Goal: Check status: Check status

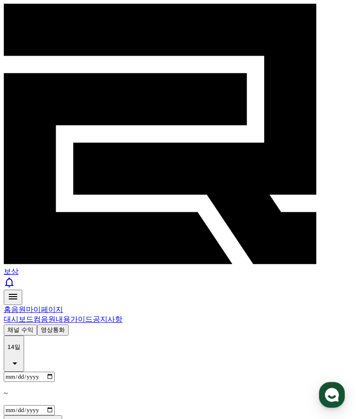
click at [10, 316] on font "대시보드" at bounding box center [19, 320] width 30 height 8
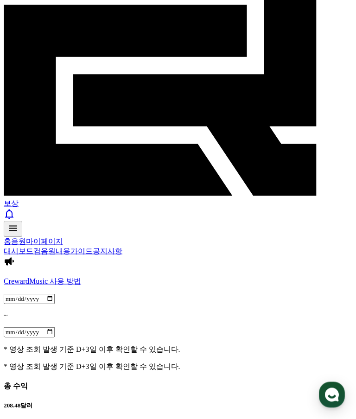
scroll to position [69, 0]
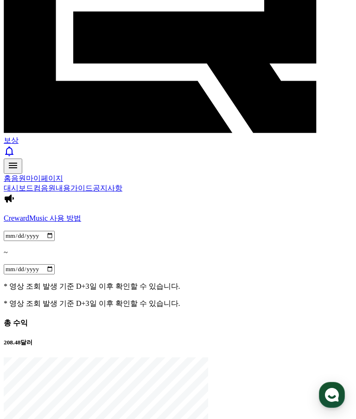
scroll to position [132, 0]
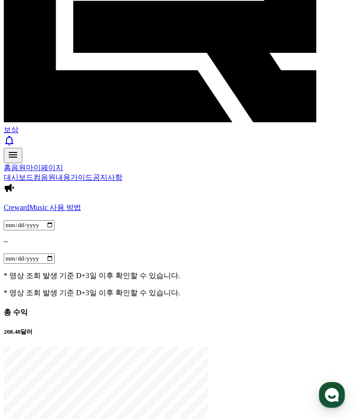
scroll to position [137, 0]
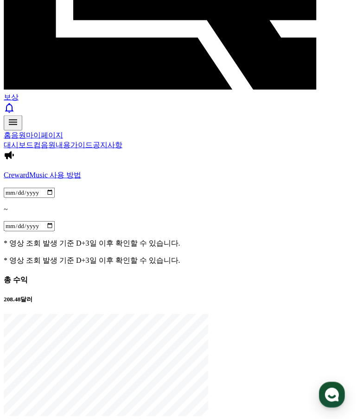
scroll to position [178, 0]
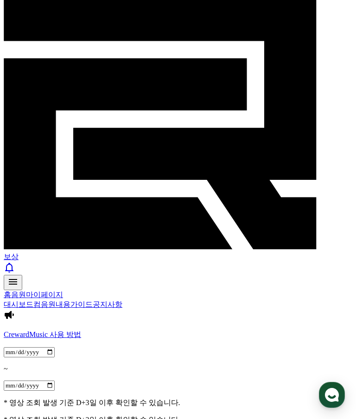
scroll to position [0, 0]
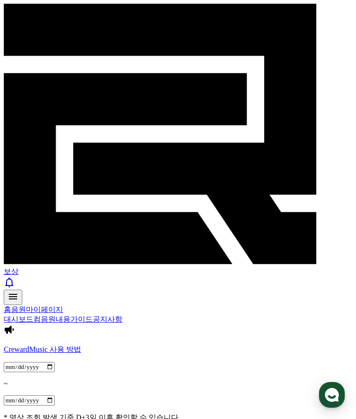
click at [63, 306] on font "마이페이지" at bounding box center [44, 310] width 37 height 8
select select "**********"
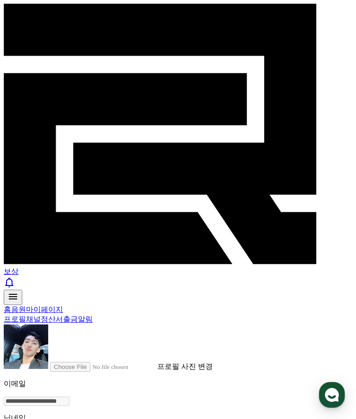
click at [63, 316] on font "정산서" at bounding box center [52, 320] width 22 height 8
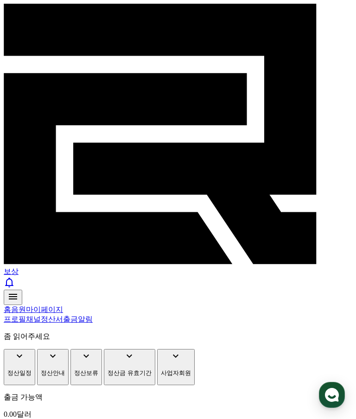
click at [32, 370] on font "정산일정" at bounding box center [19, 373] width 24 height 7
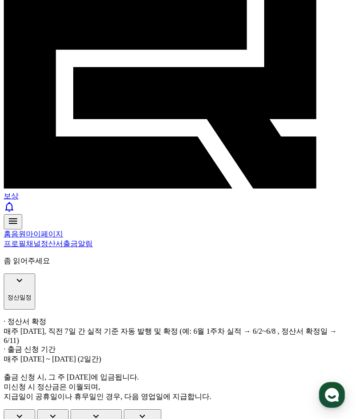
scroll to position [113, 0]
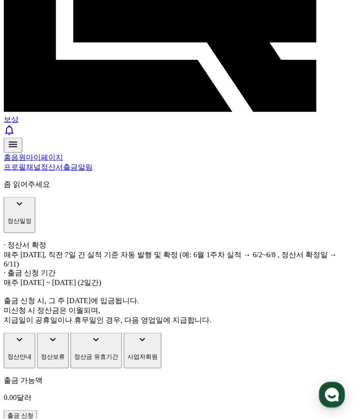
scroll to position [161, 0]
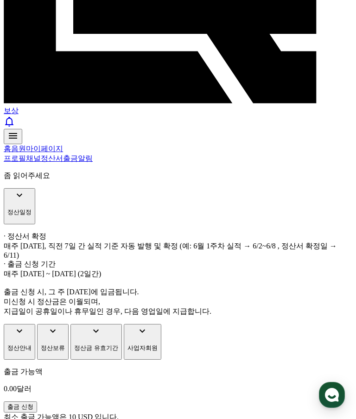
click at [14, 326] on icon at bounding box center [19, 331] width 11 height 11
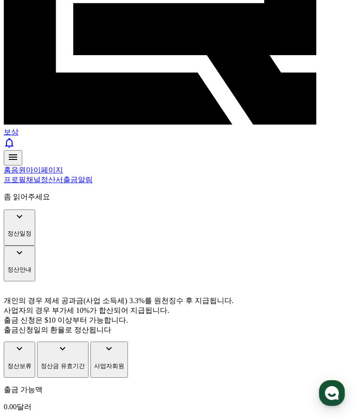
click at [19, 283] on div "개인의 경우 제세 공과금(사업 소득세) 3.3%를 원천징수 후 지급됩니다. 사업자의 경우 부가세 10%가 합산되어 지급됩니다. 출금 신청은 $…" at bounding box center [178, 313] width 349 height 60
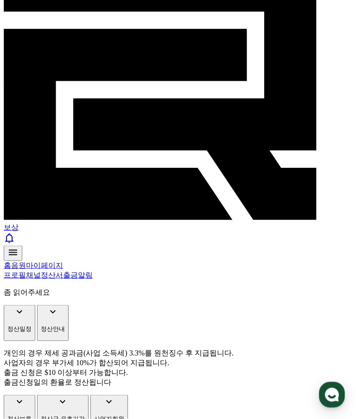
scroll to position [44, 0]
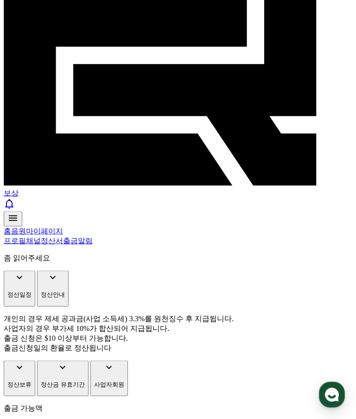
click at [18, 362] on icon at bounding box center [19, 367] width 11 height 11
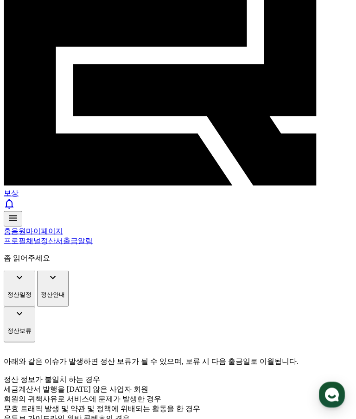
scroll to position [79, 0]
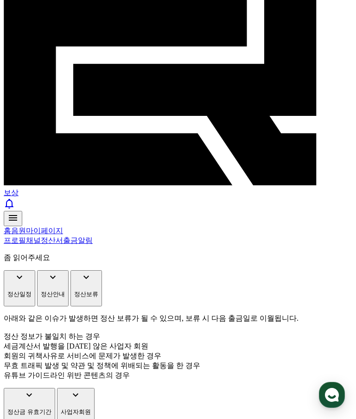
click at [24, 390] on icon at bounding box center [29, 395] width 11 height 11
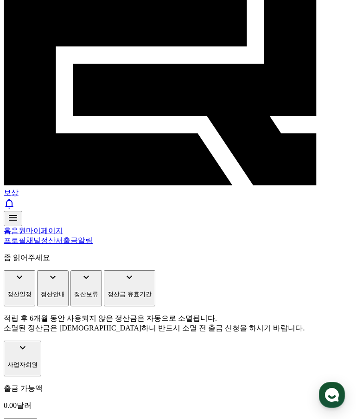
click at [13, 341] on button "사업자회원" at bounding box center [23, 359] width 38 height 36
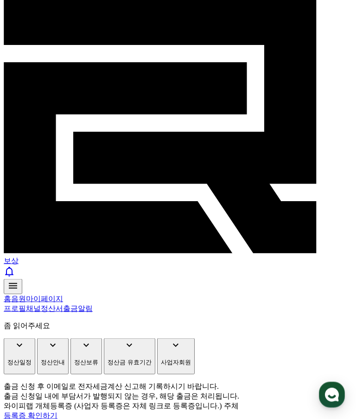
scroll to position [0, 0]
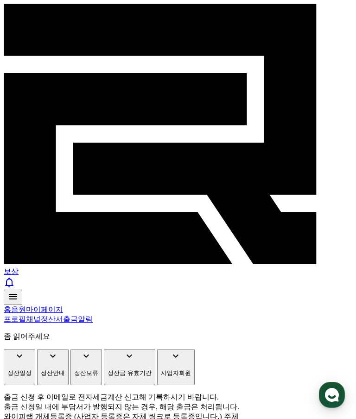
click at [26, 306] on font "음원" at bounding box center [18, 310] width 15 height 8
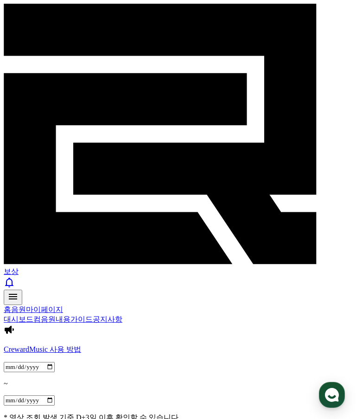
click at [34, 362] on input "**********" at bounding box center [29, 367] width 51 height 10
type input "**********"
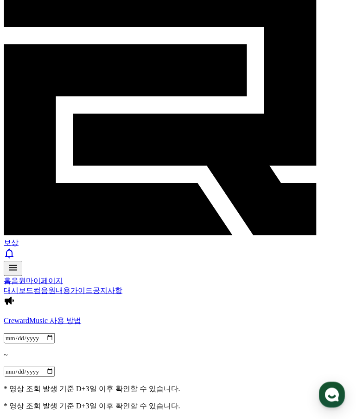
scroll to position [34, 0]
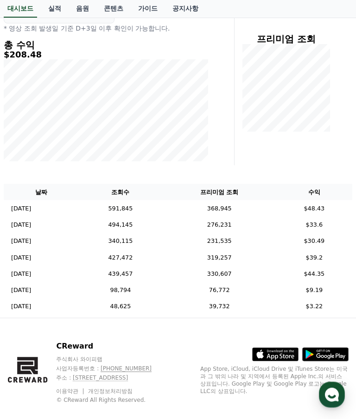
scroll to position [119, 0]
